Goal: Transaction & Acquisition: Purchase product/service

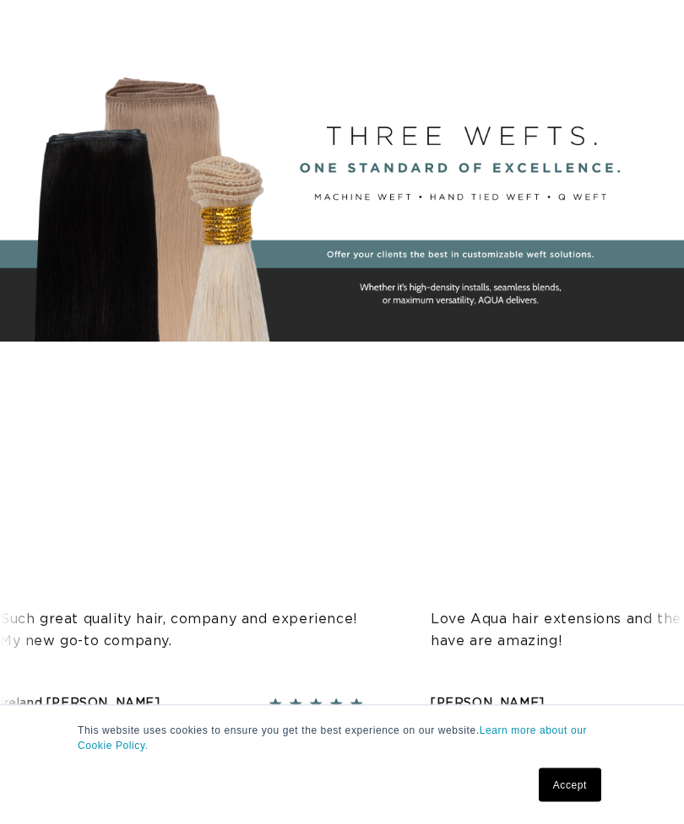
scroll to position [309, 0]
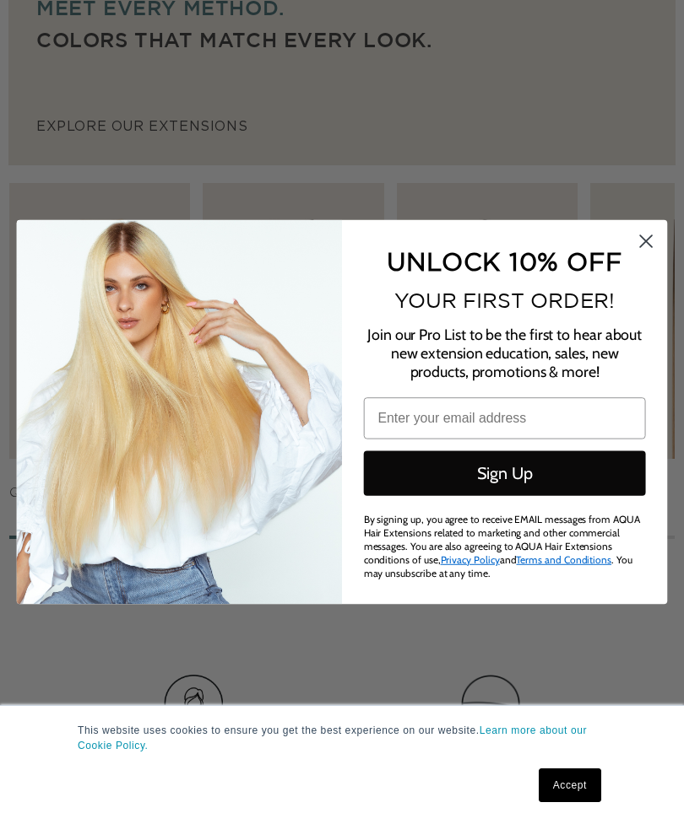
scroll to position [0, 0]
click at [642, 256] on circle "Close dialog" at bounding box center [646, 242] width 28 height 28
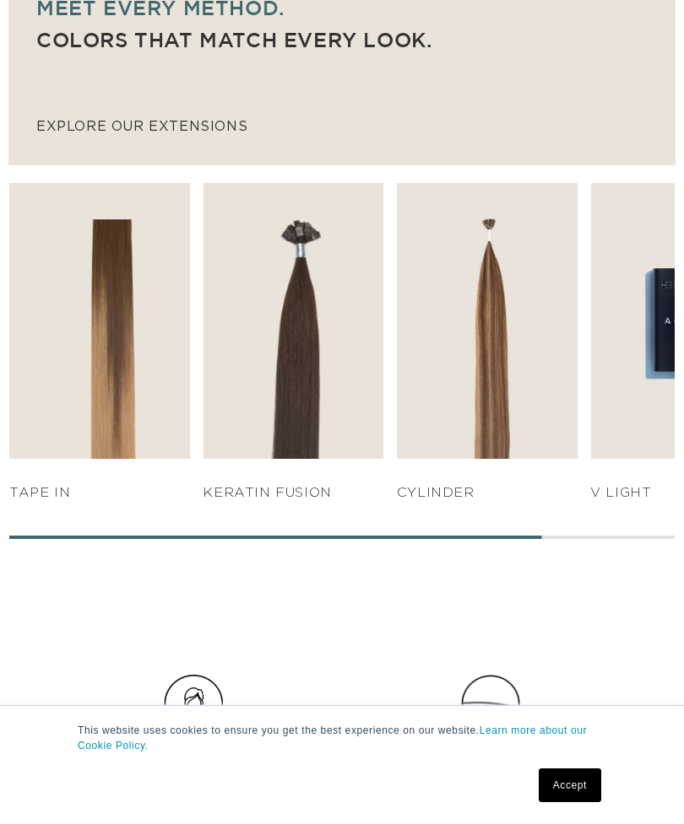
scroll to position [0, 1188]
click at [490, 423] on link "SHOP NOW" at bounding box center [487, 426] width 170 height 32
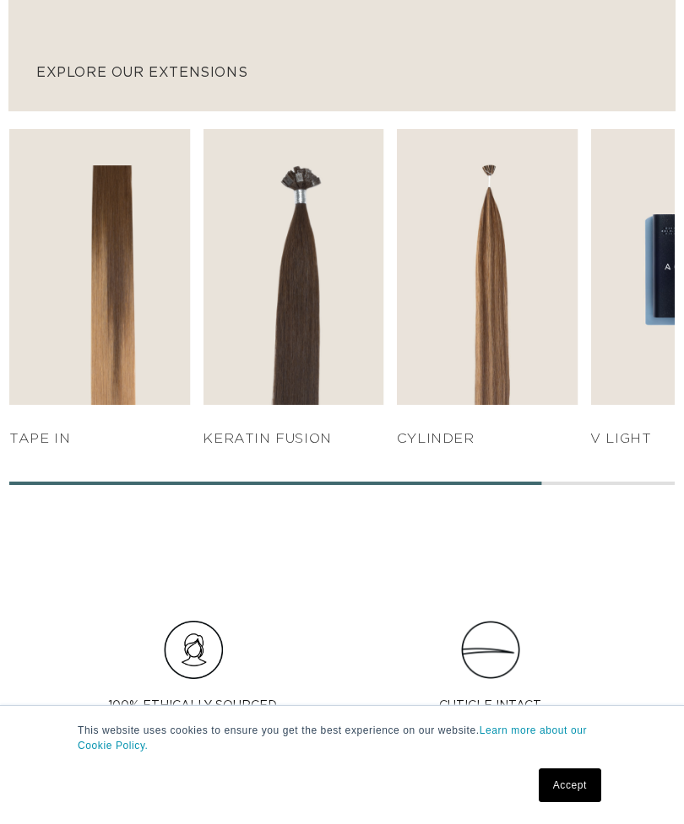
scroll to position [0, 594]
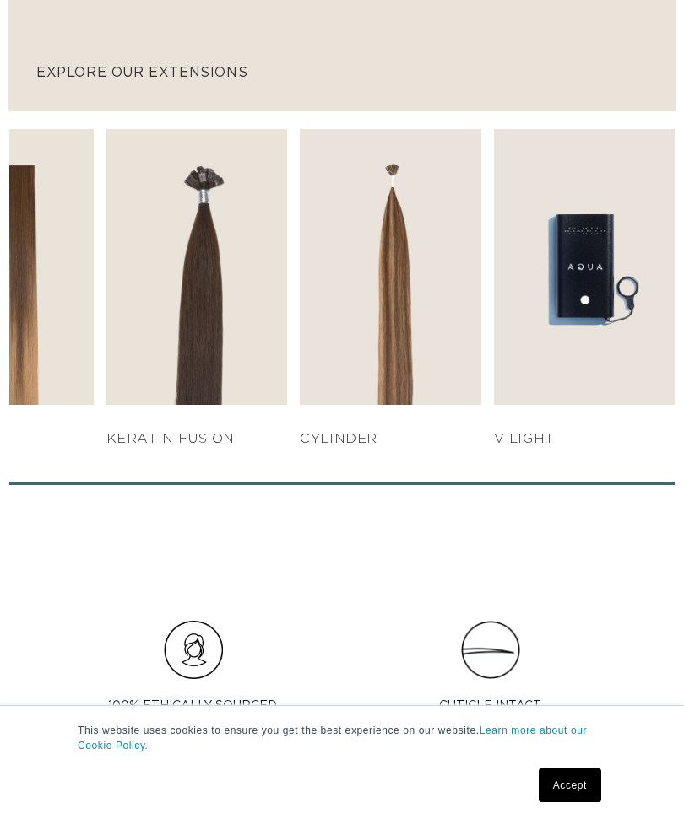
click at [599, 364] on link "SHOP NOW" at bounding box center [584, 372] width 170 height 32
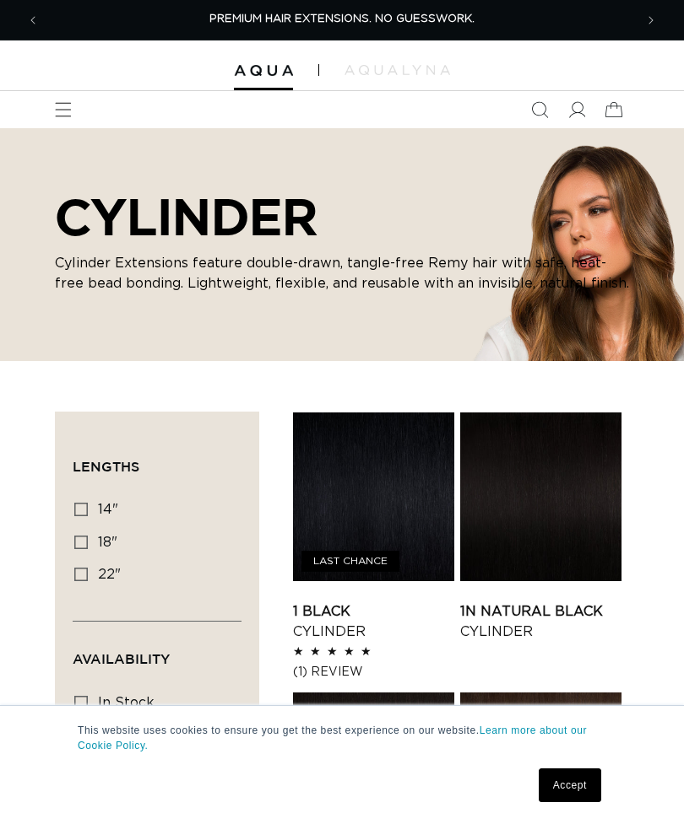
click at [89, 575] on label "22" 22" (16 products)" at bounding box center [151, 575] width 155 height 32
click at [88, 575] on input "22" 22" (16 products)" at bounding box center [81, 575] width 14 height 14
checkbox input "true"
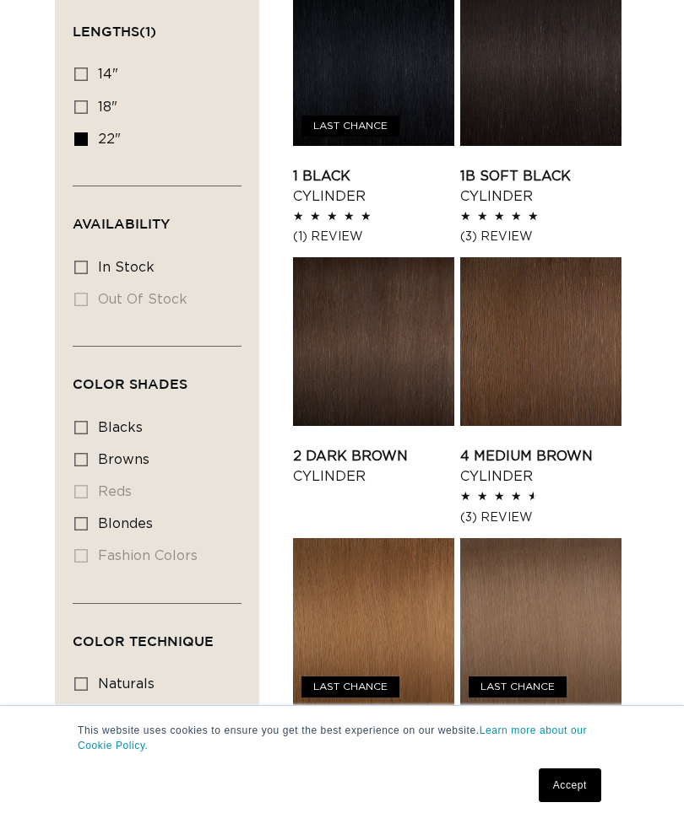
click at [81, 270] on icon at bounding box center [81, 268] width 14 height 14
click at [81, 270] on input "In stock In stock (16 products)" at bounding box center [81, 268] width 14 height 14
checkbox input "true"
click at [84, 531] on icon at bounding box center [81, 524] width 14 height 14
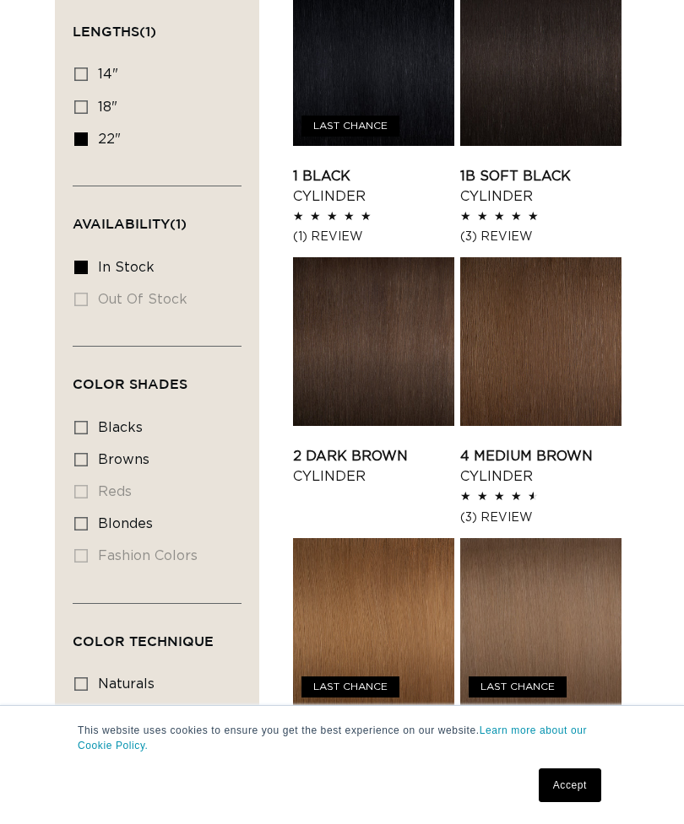
click at [84, 531] on input "blondes blondes (12 products)" at bounding box center [81, 524] width 14 height 14
checkbox input "true"
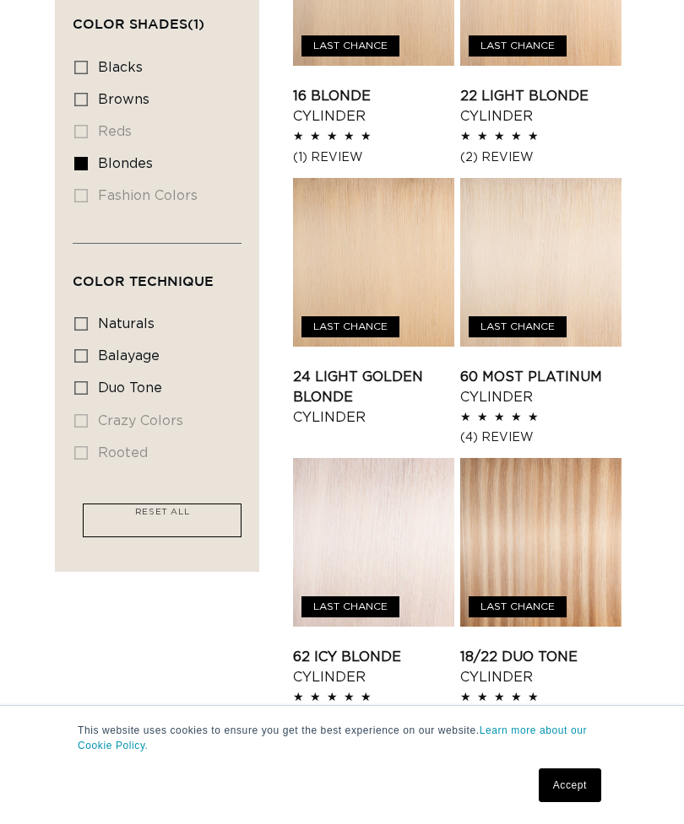
click at [521, 367] on link "60 Most Platinum Cylinder" at bounding box center [540, 387] width 161 height 41
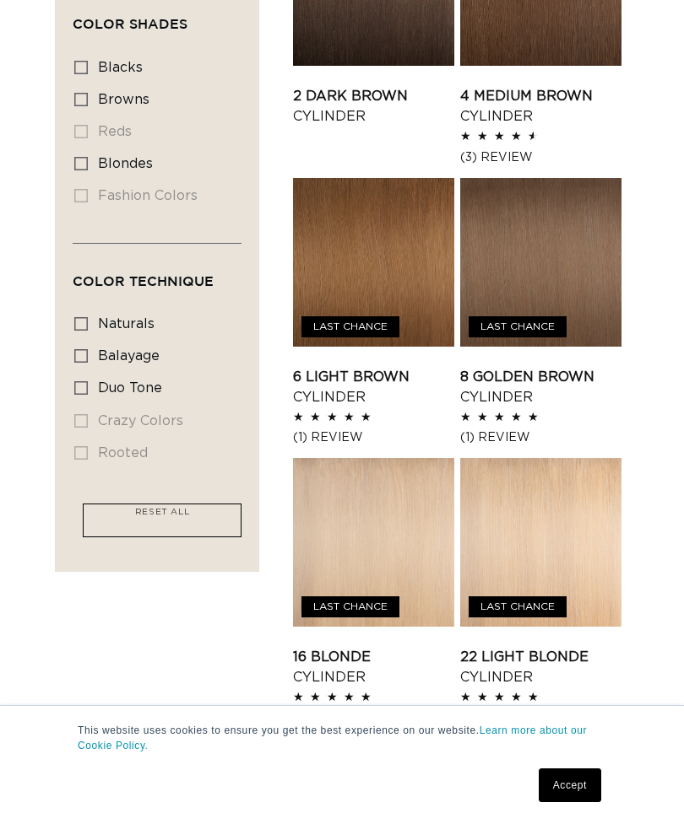
scroll to position [489, 0]
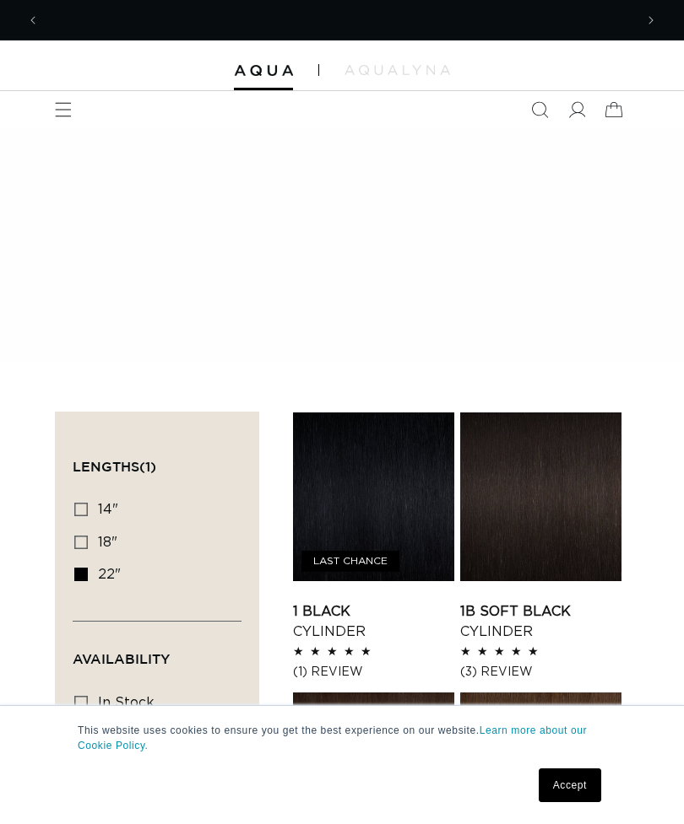
scroll to position [0, 1188]
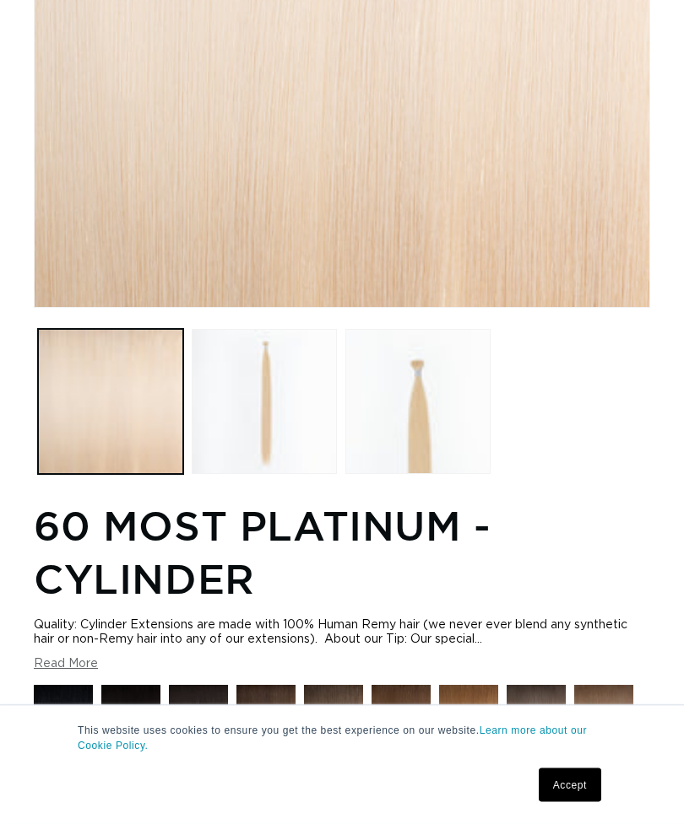
scroll to position [0, 594]
click at [272, 381] on button "Load image 2 in gallery view" at bounding box center [264, 401] width 145 height 145
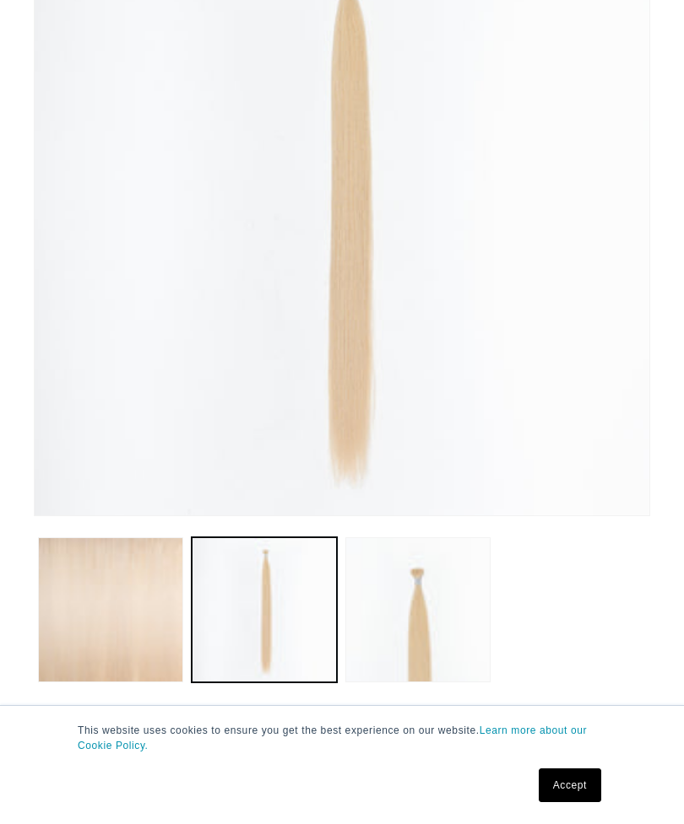
scroll to position [0, 0]
click at [419, 580] on button "Load image 3 in gallery view" at bounding box center [417, 610] width 145 height 145
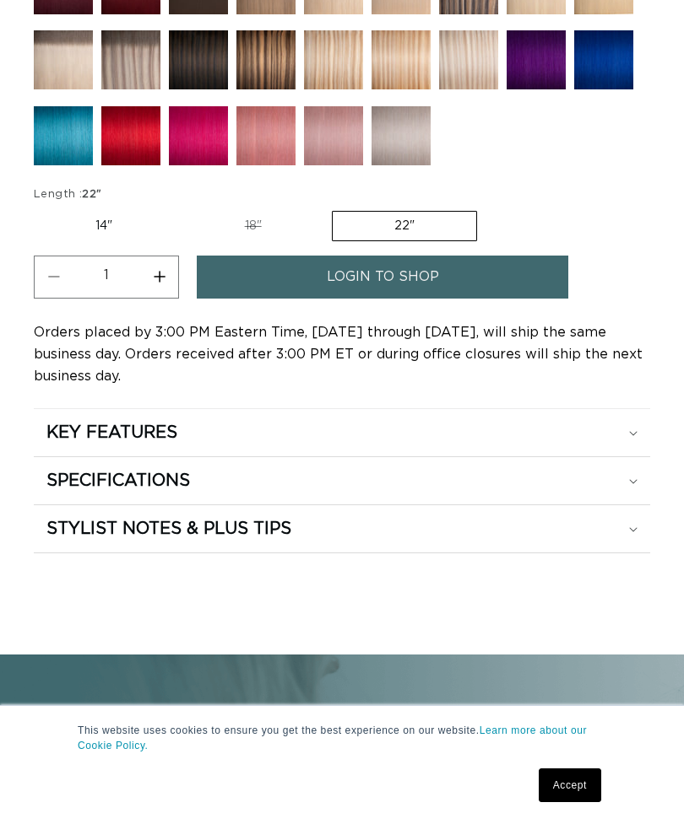
click at [630, 435] on div "KEY FEATURES" at bounding box center [341, 433] width 591 height 22
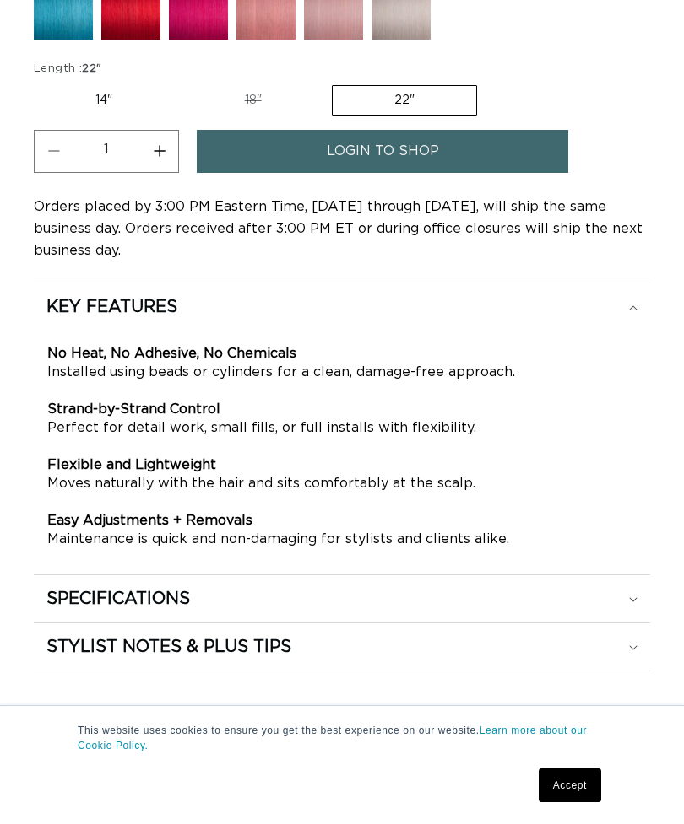
scroll to position [0, 594]
click at [622, 604] on div "SPECIFICATIONS" at bounding box center [341, 599] width 591 height 22
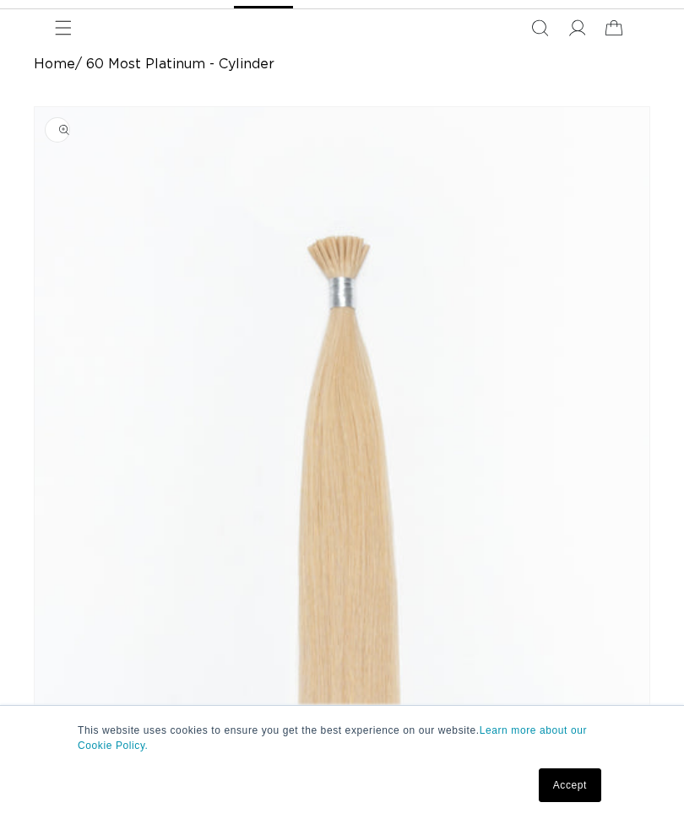
scroll to position [0, 0]
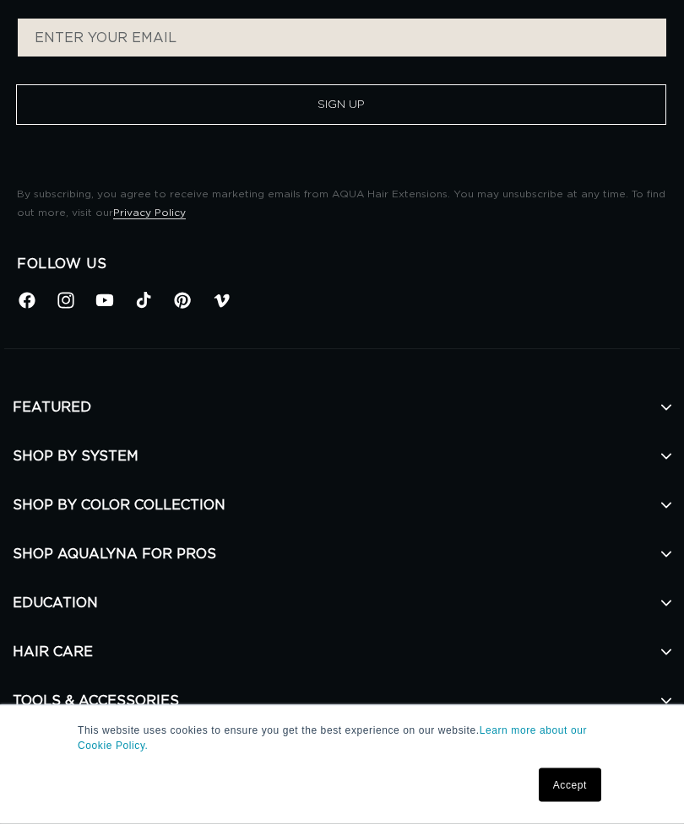
scroll to position [0, 717]
